Goal: Find contact information: Find contact information

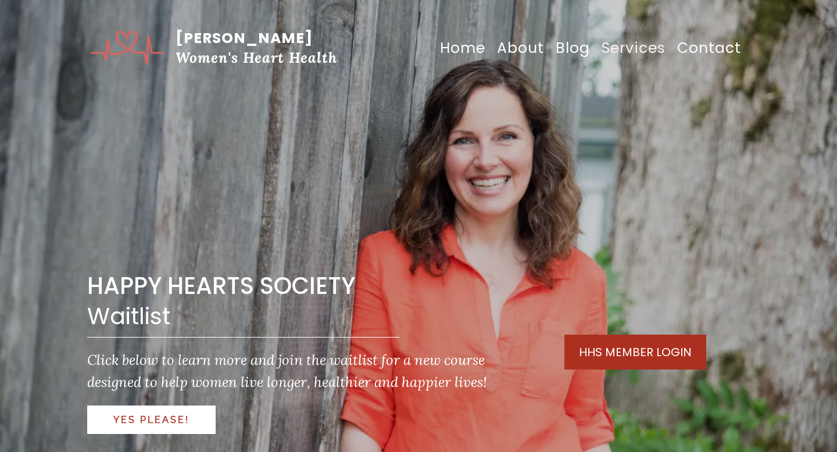
click at [639, 48] on link "Services" at bounding box center [634, 48] width 76 height 35
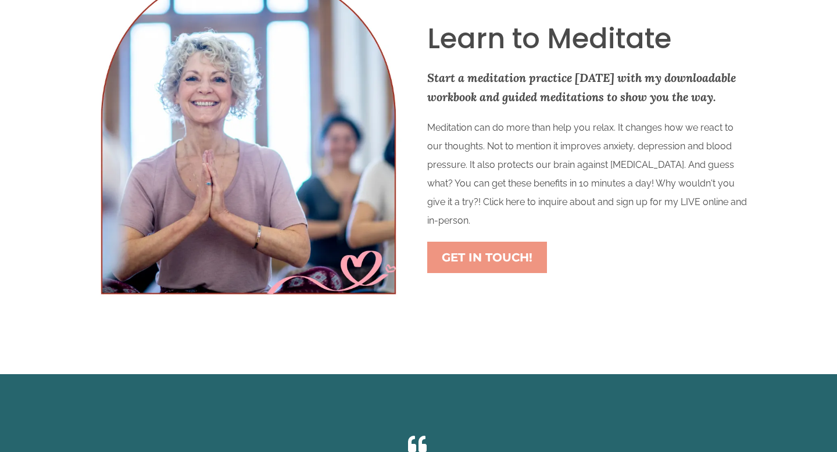
scroll to position [1265, 0]
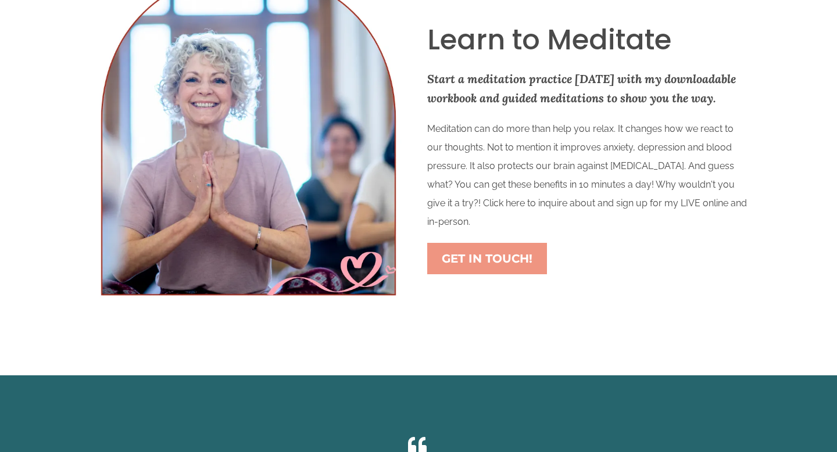
click at [494, 260] on span "GET IN TOUCH!" at bounding box center [487, 259] width 91 height 14
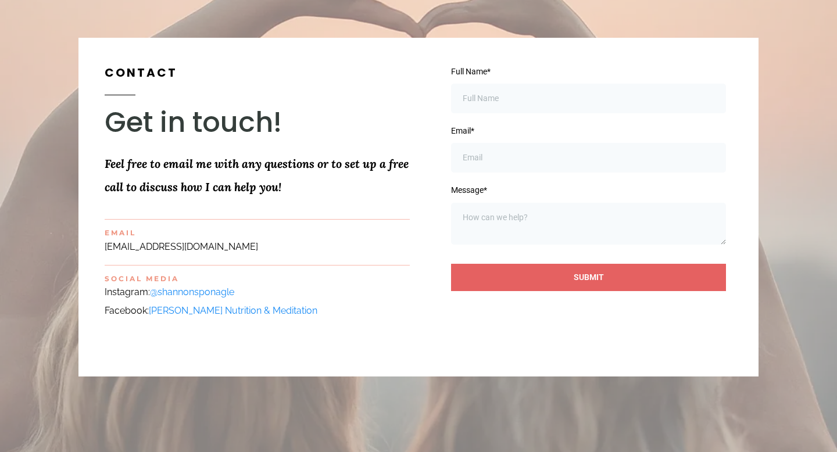
scroll to position [121, 0]
